Goal: Entertainment & Leisure: Browse casually

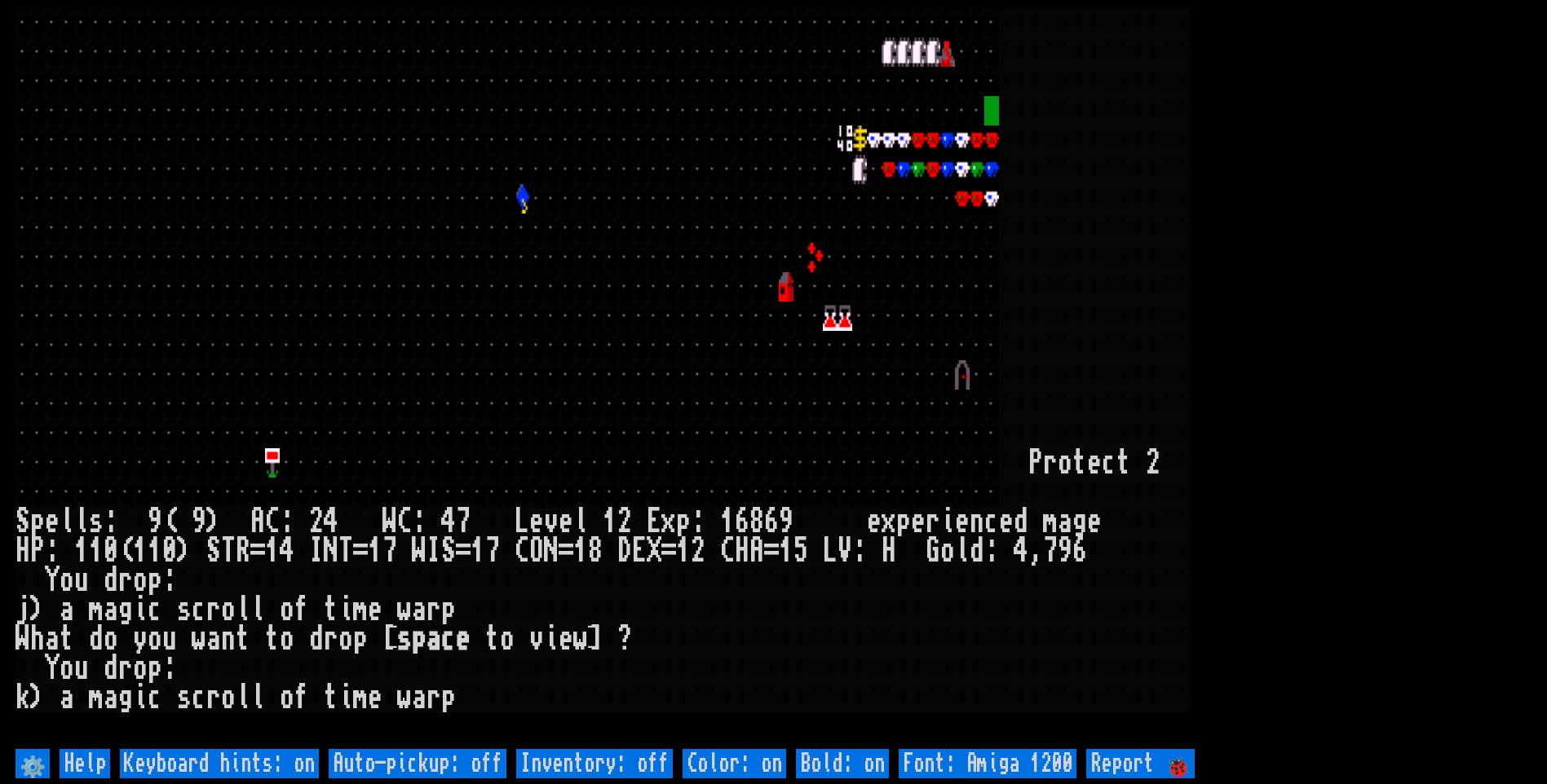
drag, startPoint x: 194, startPoint y: 4, endPoint x: 205, endPoint y: 1, distance: 11.4
click at [197, 4] on larngrid at bounding box center [773, 392] width 1547 height 784
click at [482, 771] on off "Auto-pickup: off" at bounding box center [417, 764] width 178 height 29
type off "Auto-pickup: on"
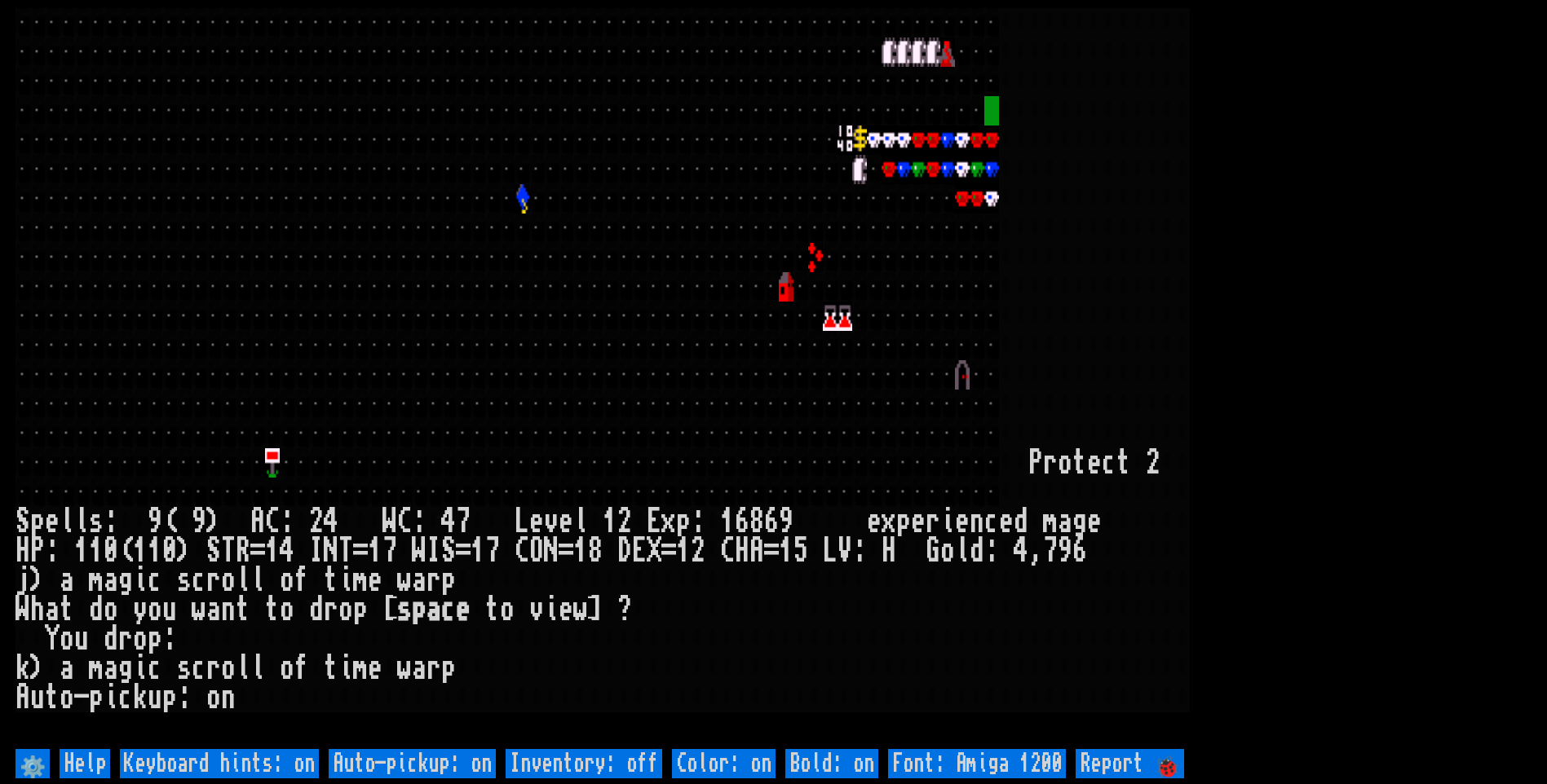
click at [1498, 177] on larn at bounding box center [773, 377] width 1516 height 737
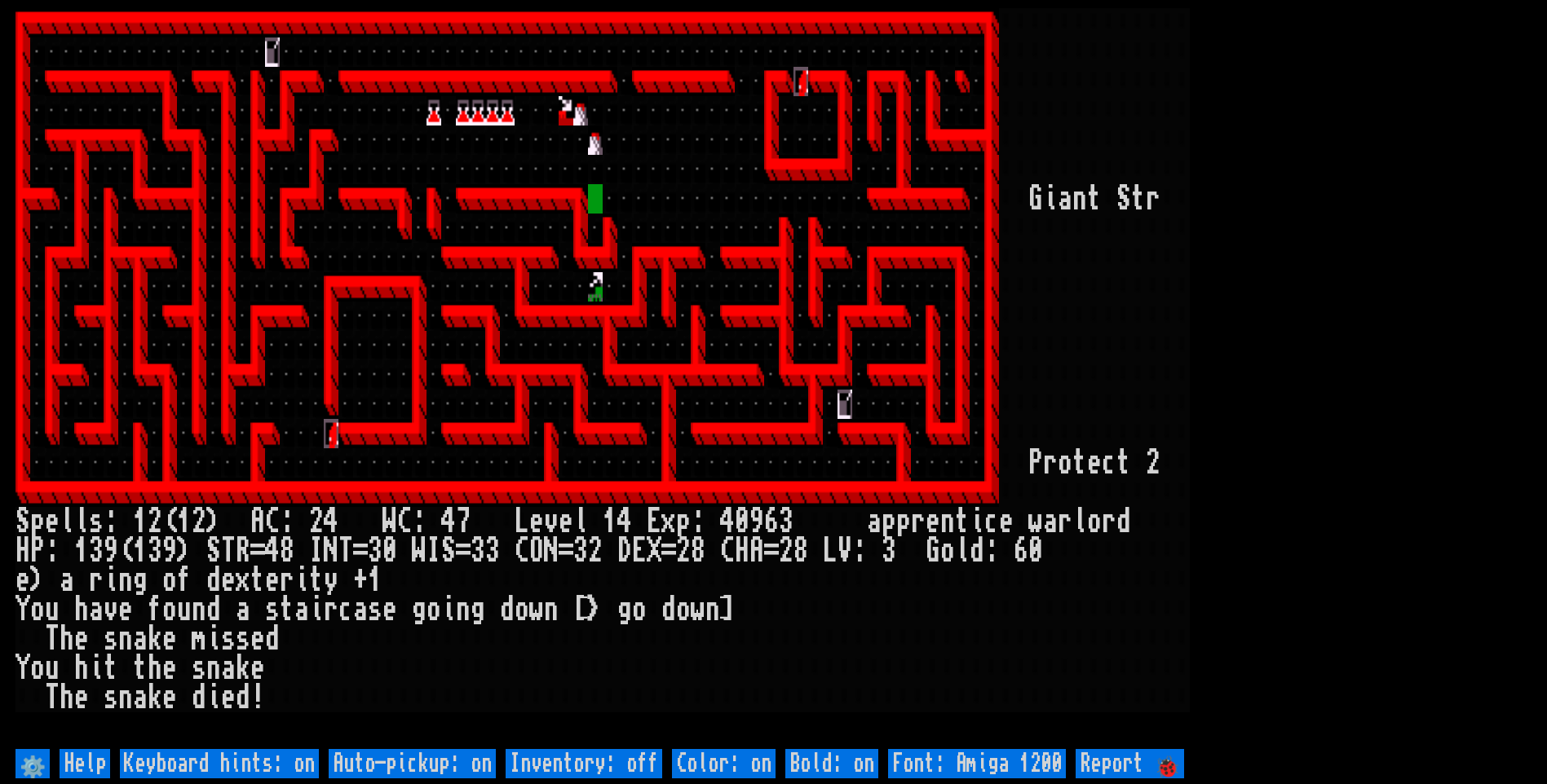
click at [467, 757] on off "Auto-pickup: on" at bounding box center [412, 764] width 167 height 29
type off "Auto-pickup: off"
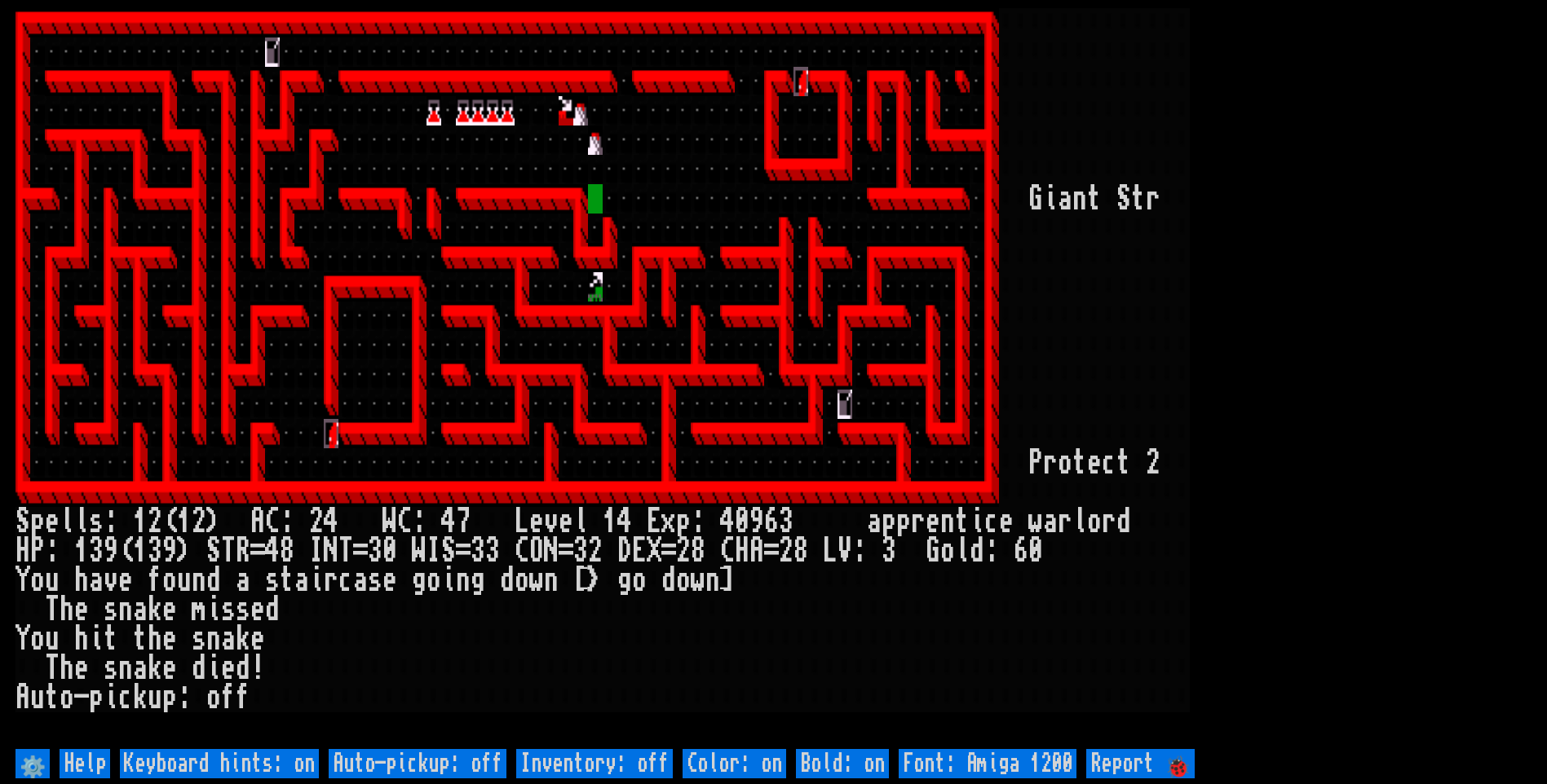
click at [1402, 375] on larn at bounding box center [773, 377] width 1516 height 737
